Goal: Task Accomplishment & Management: Complete application form

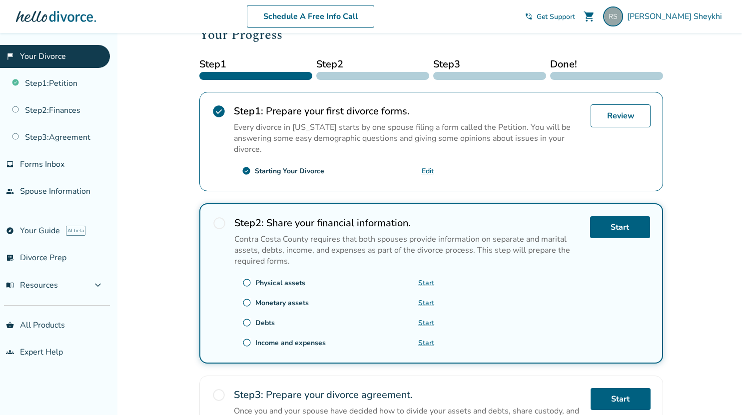
scroll to position [150, 0]
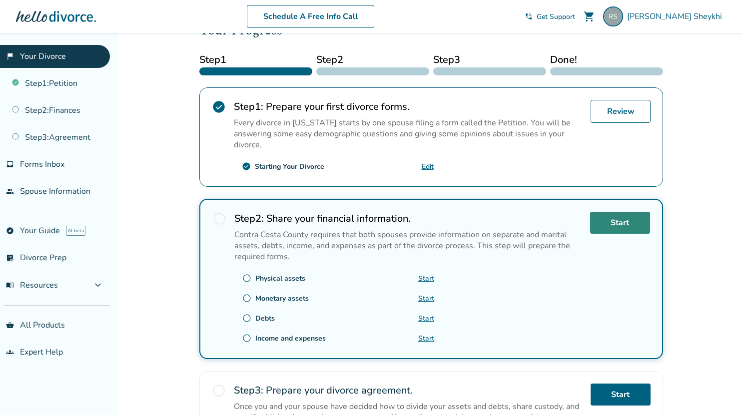
click at [617, 221] on link "Start" at bounding box center [620, 223] width 60 height 22
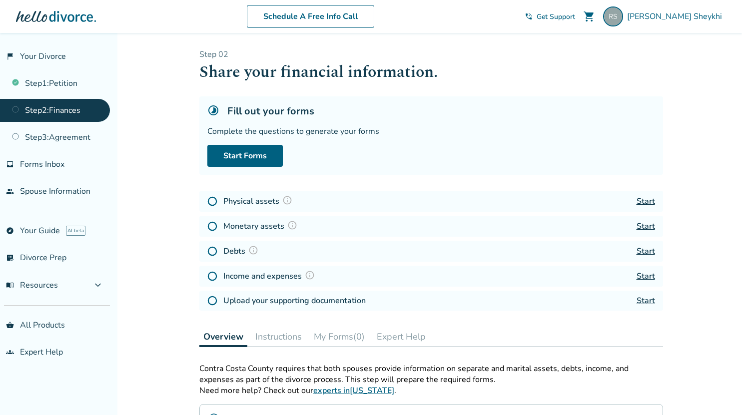
click at [650, 201] on link "Start" at bounding box center [646, 201] width 18 height 11
